Goal: Navigation & Orientation: Find specific page/section

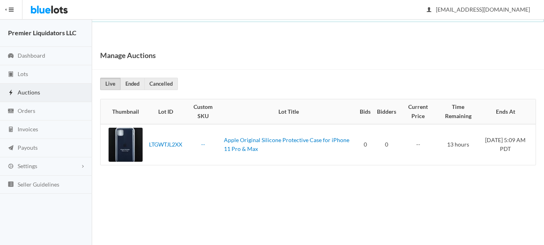
click at [26, 89] on span "Auctions" at bounding box center [29, 92] width 22 height 7
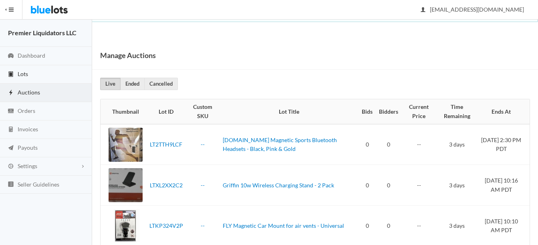
click at [21, 75] on span "Lots" at bounding box center [23, 74] width 10 height 7
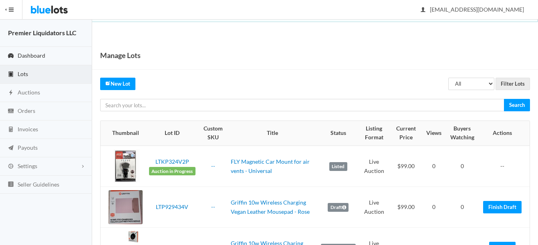
drag, startPoint x: 0, startPoint y: 0, endPoint x: 26, endPoint y: 53, distance: 58.8
click at [26, 53] on span "Dashboard" at bounding box center [32, 55] width 28 height 7
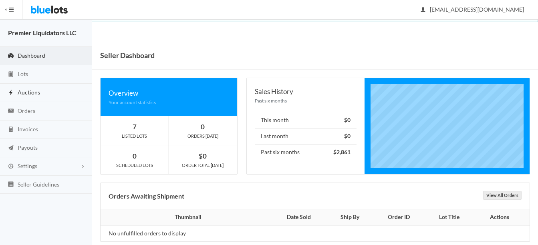
click at [26, 93] on span "Auctions" at bounding box center [29, 92] width 22 height 7
